Goal: Find contact information: Find contact information

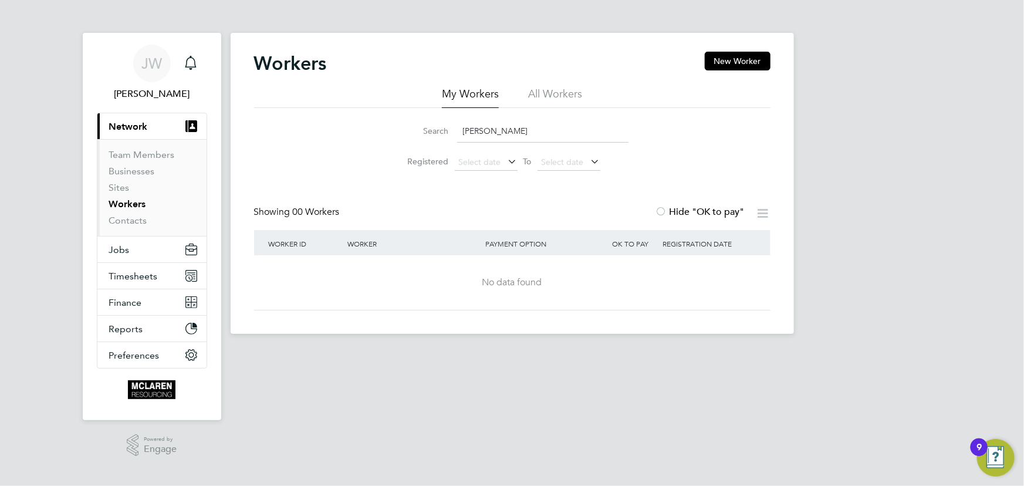
drag, startPoint x: 528, startPoint y: 131, endPoint x: 419, endPoint y: 134, distance: 109.8
click at [421, 144] on li "Search [PERSON_NAME]" at bounding box center [513, 131] width 262 height 35
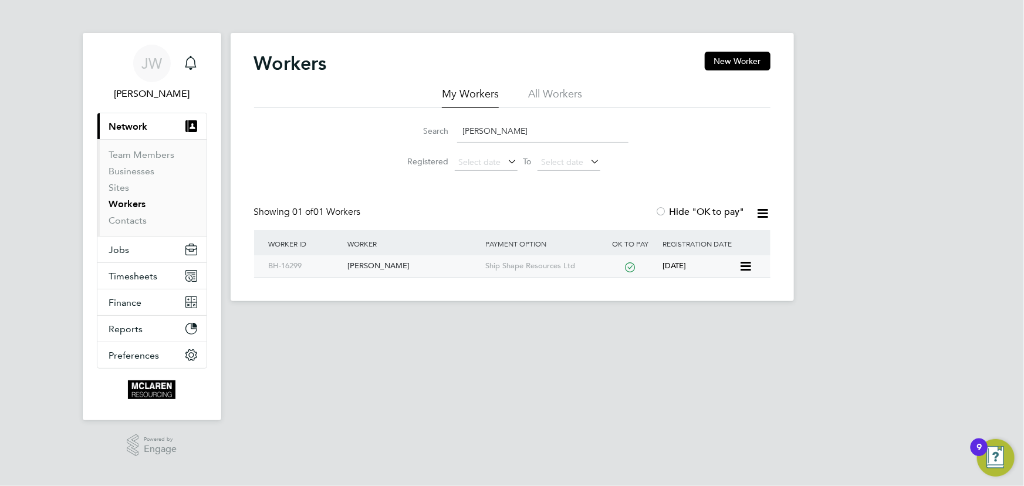
type input "[PERSON_NAME]"
click at [393, 260] on div "[PERSON_NAME]" at bounding box center [414, 266] width 138 height 22
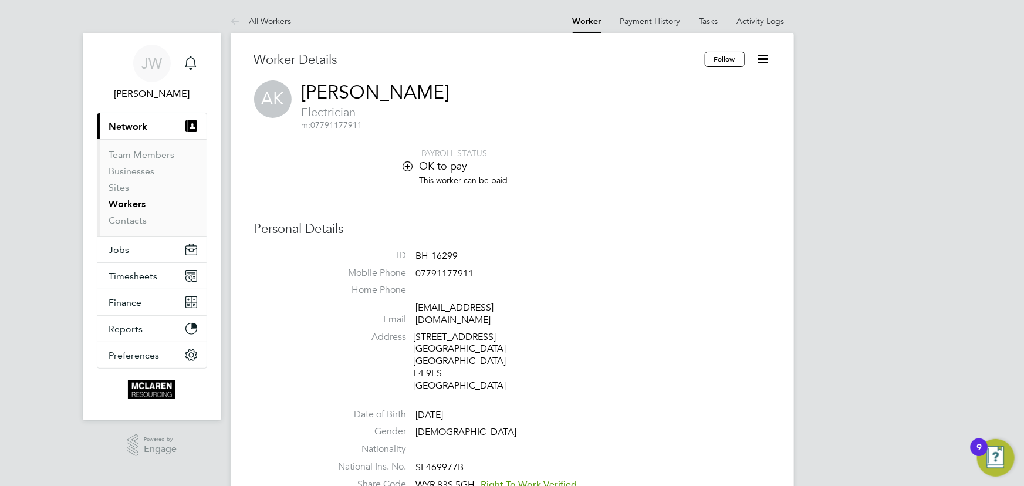
drag, startPoint x: 412, startPoint y: 309, endPoint x: 565, endPoint y: 307, distance: 152.6
click at [565, 307] on li "Email info@developmentholding.co.uk" at bounding box center [548, 316] width 446 height 29
drag, startPoint x: 535, startPoint y: 308, endPoint x: 417, endPoint y: 259, distance: 128.0
click at [492, 274] on li "Mobile Phone 07791177911" at bounding box center [548, 276] width 446 height 18
drag, startPoint x: 416, startPoint y: 313, endPoint x: 579, endPoint y: 306, distance: 163.9
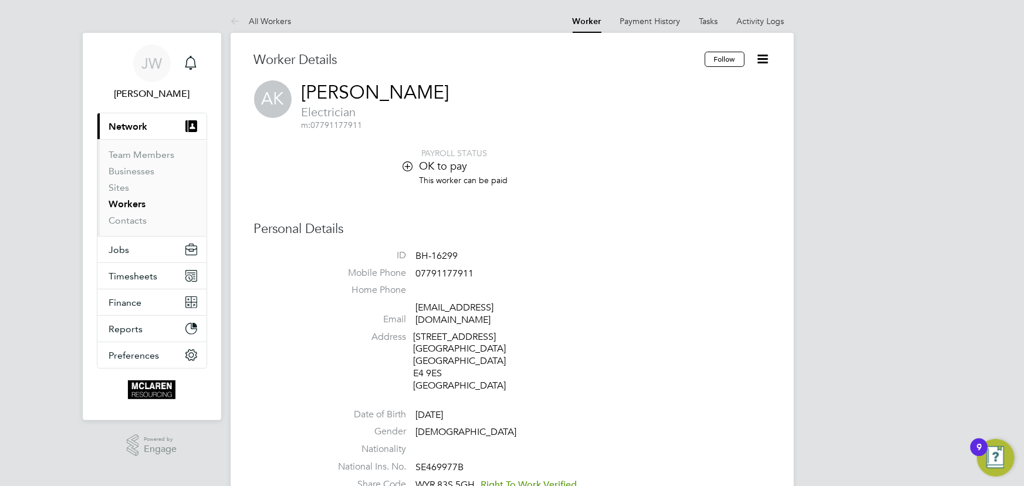
click at [579, 306] on li "Email info@developmentholding.co.uk" at bounding box center [548, 316] width 446 height 29
copy link "info@developmentholding.co.uk"
